Goal: Task Accomplishment & Management: Use online tool/utility

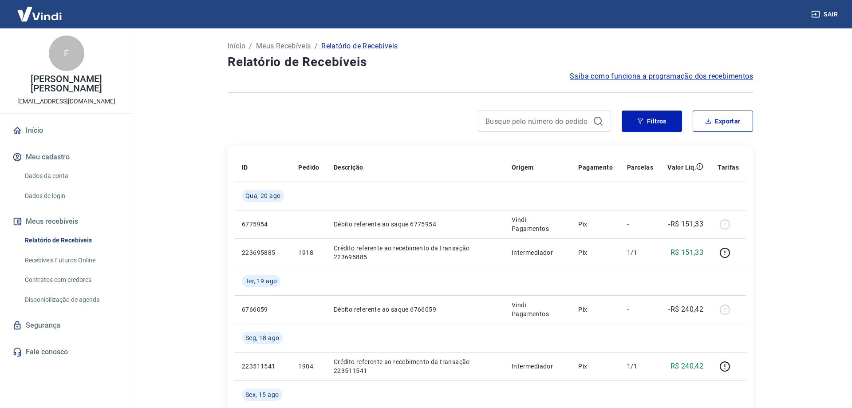
drag, startPoint x: 0, startPoint y: 0, endPoint x: 257, endPoint y: 115, distance: 281.8
click at [257, 115] on div at bounding box center [420, 121] width 384 height 21
click at [717, 116] on button "Exportar" at bounding box center [720, 121] width 60 height 21
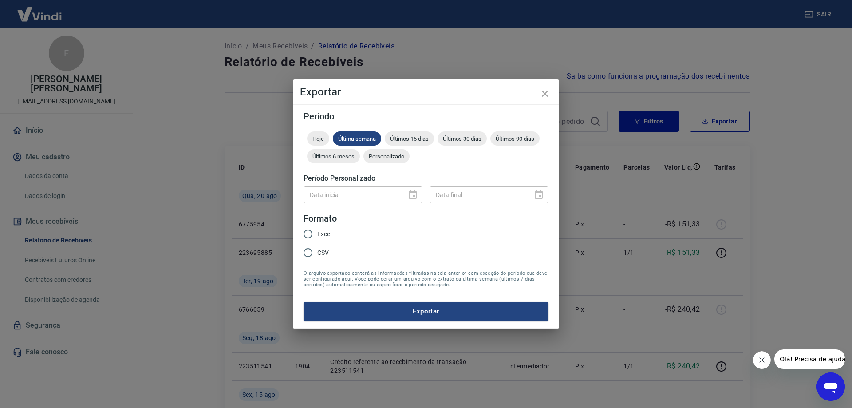
click at [309, 232] on input "Excel" at bounding box center [308, 234] width 19 height 19
radio input "true"
click at [410, 195] on div at bounding box center [410, 195] width 12 height 0
click at [398, 159] on span "Personalizado" at bounding box center [387, 156] width 46 height 7
click at [413, 194] on icon "Choose date" at bounding box center [413, 195] width 11 height 11
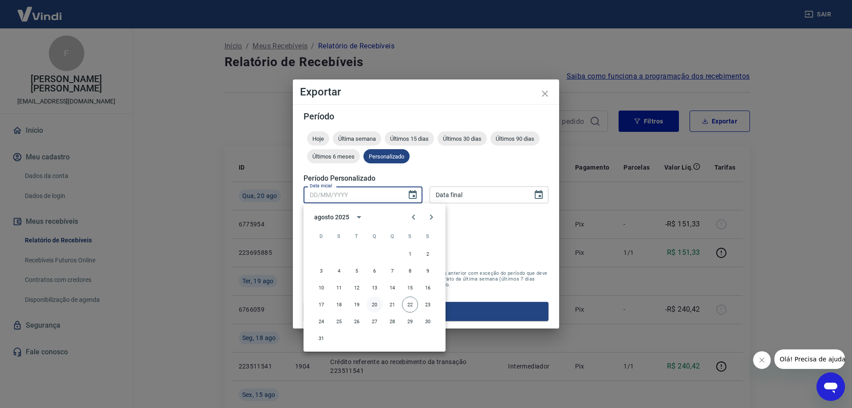
click at [376, 308] on button "20" at bounding box center [375, 305] width 16 height 16
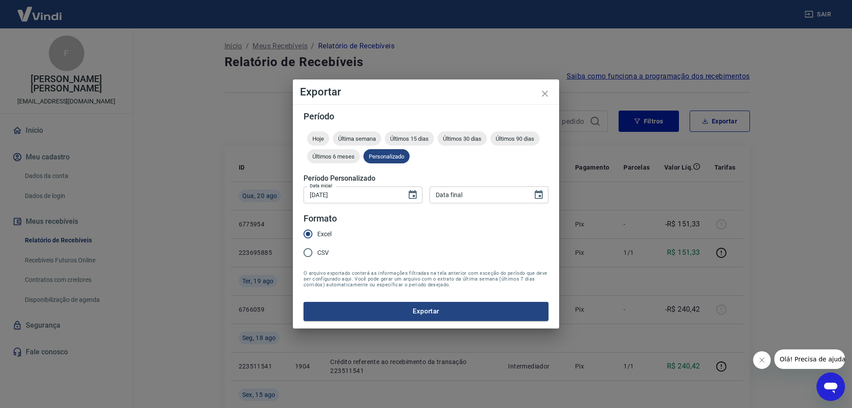
type input "[DATE]"
click at [537, 195] on icon "Choose date" at bounding box center [539, 195] width 11 height 11
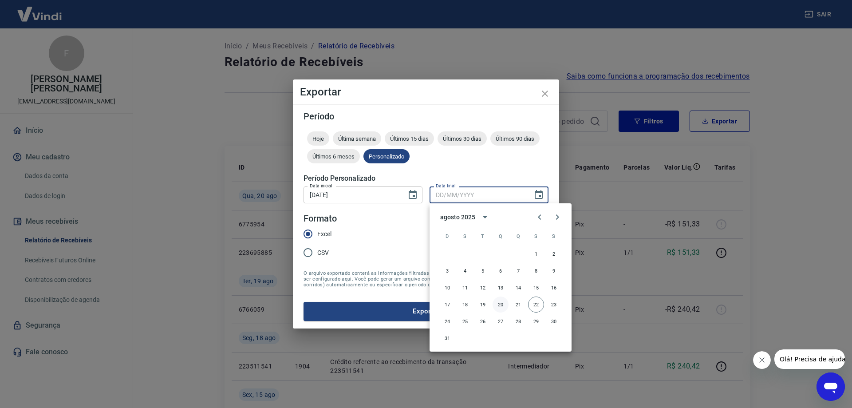
click at [499, 305] on button "20" at bounding box center [501, 305] width 16 height 16
type input "[DATE]"
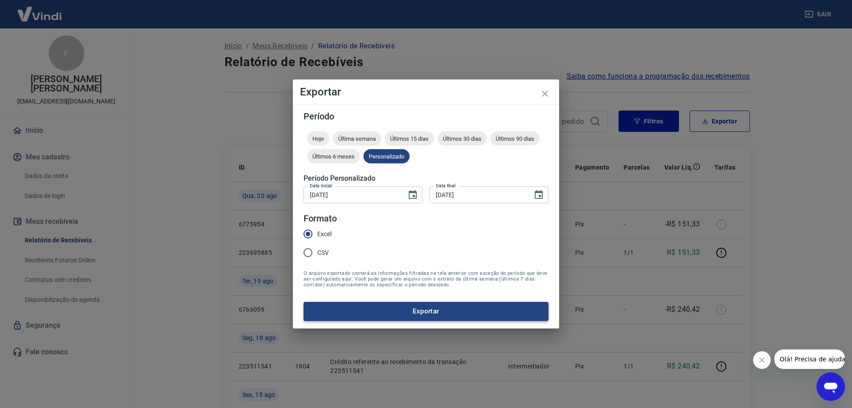
click at [491, 313] on button "Exportar" at bounding box center [426, 311] width 245 height 19
